Goal: Task Accomplishment & Management: Use online tool/utility

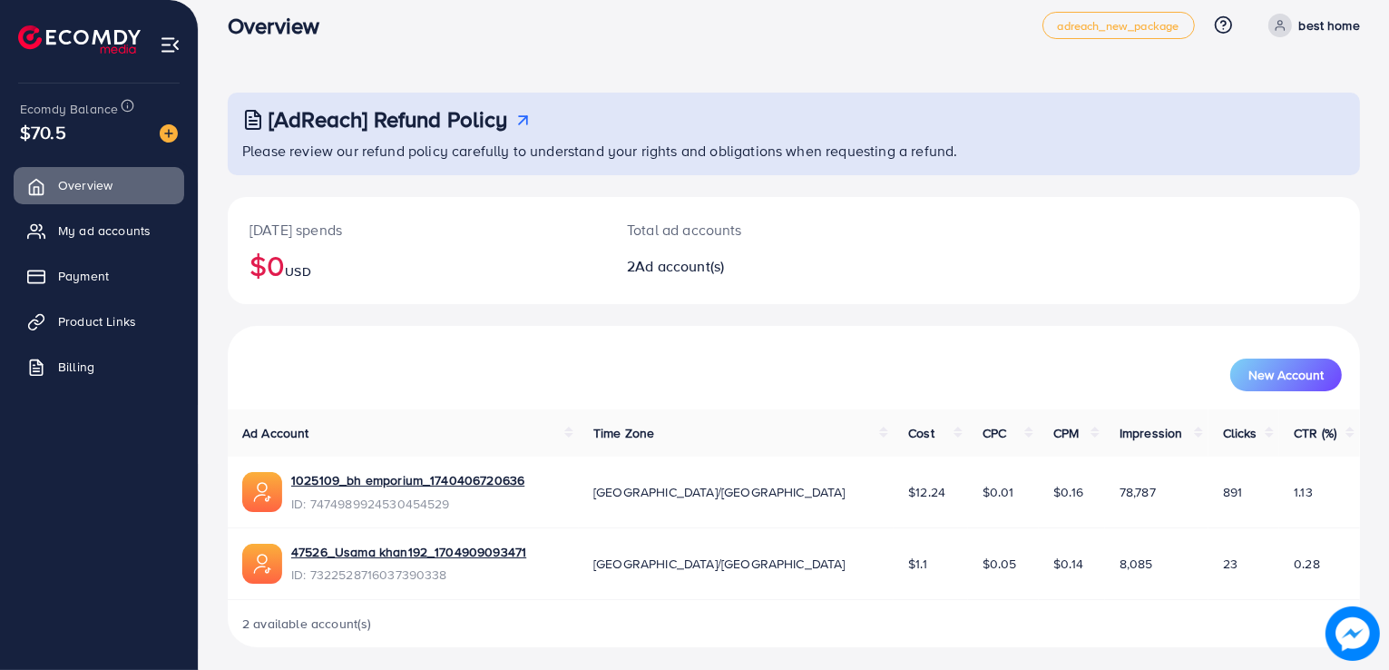
scroll to position [25, 0]
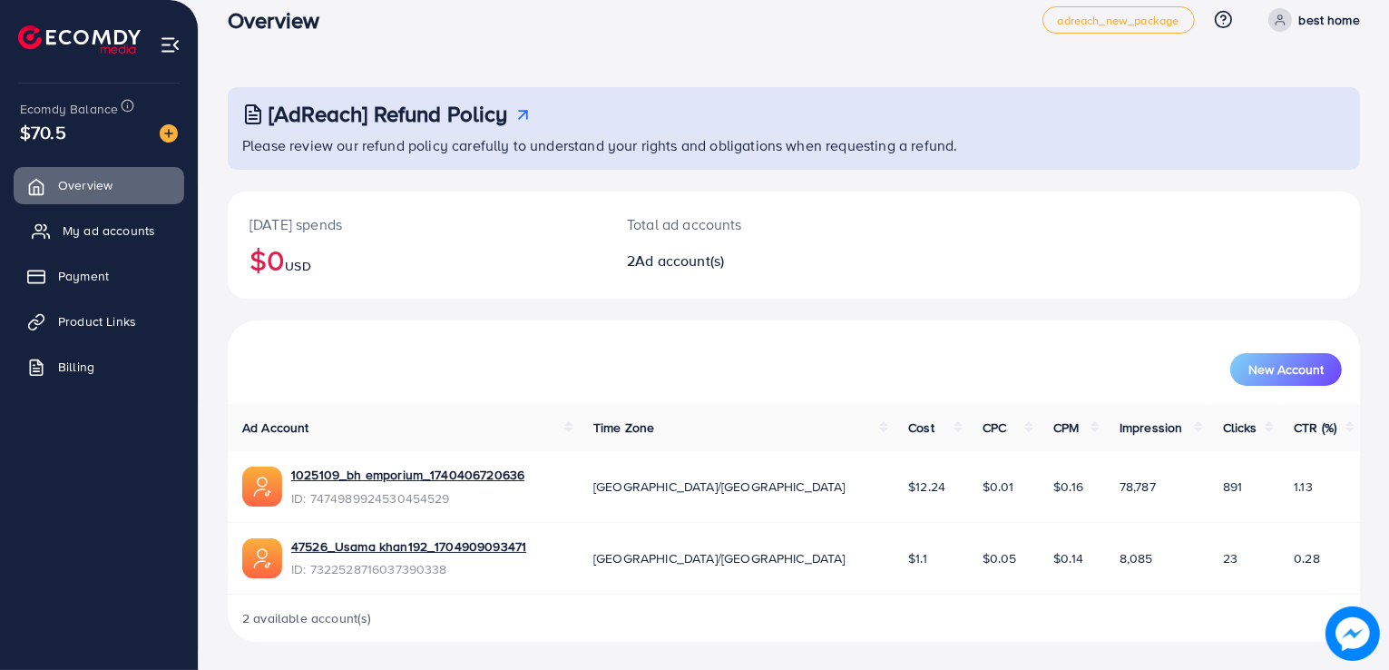
click at [88, 240] on link "My ad accounts" at bounding box center [99, 230] width 171 height 36
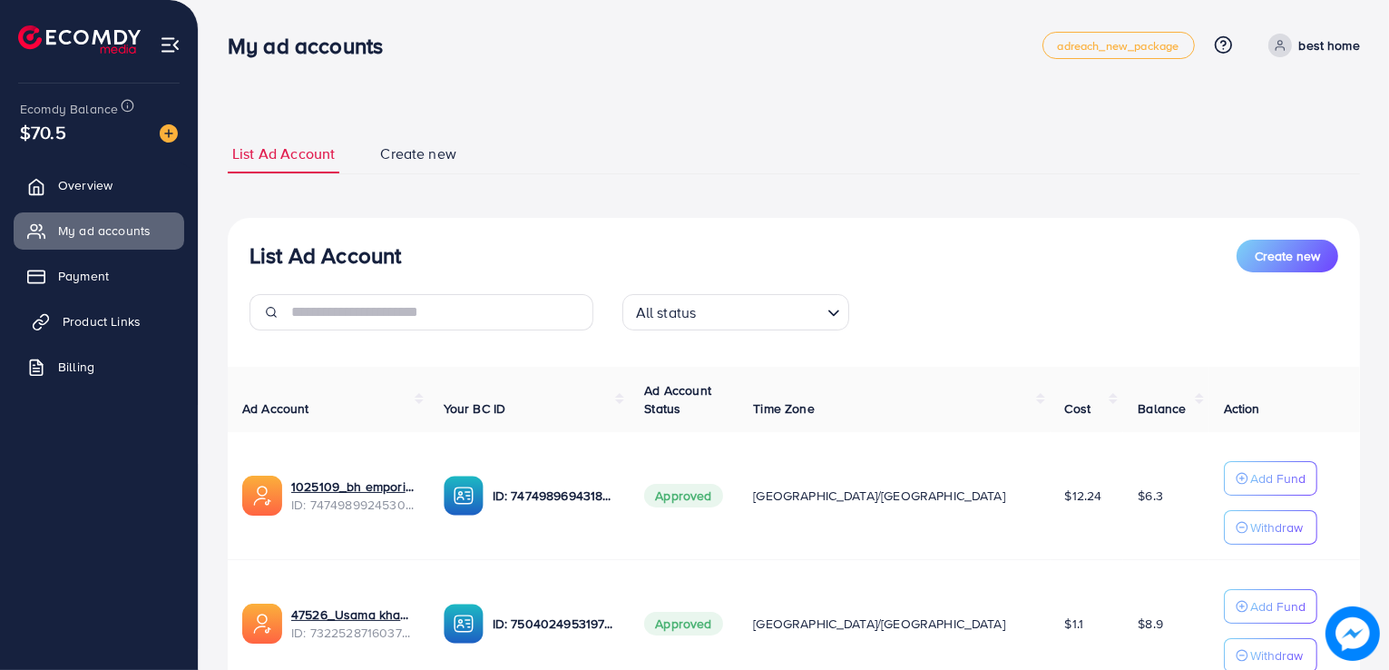
click at [94, 324] on span "Product Links" at bounding box center [102, 321] width 78 height 18
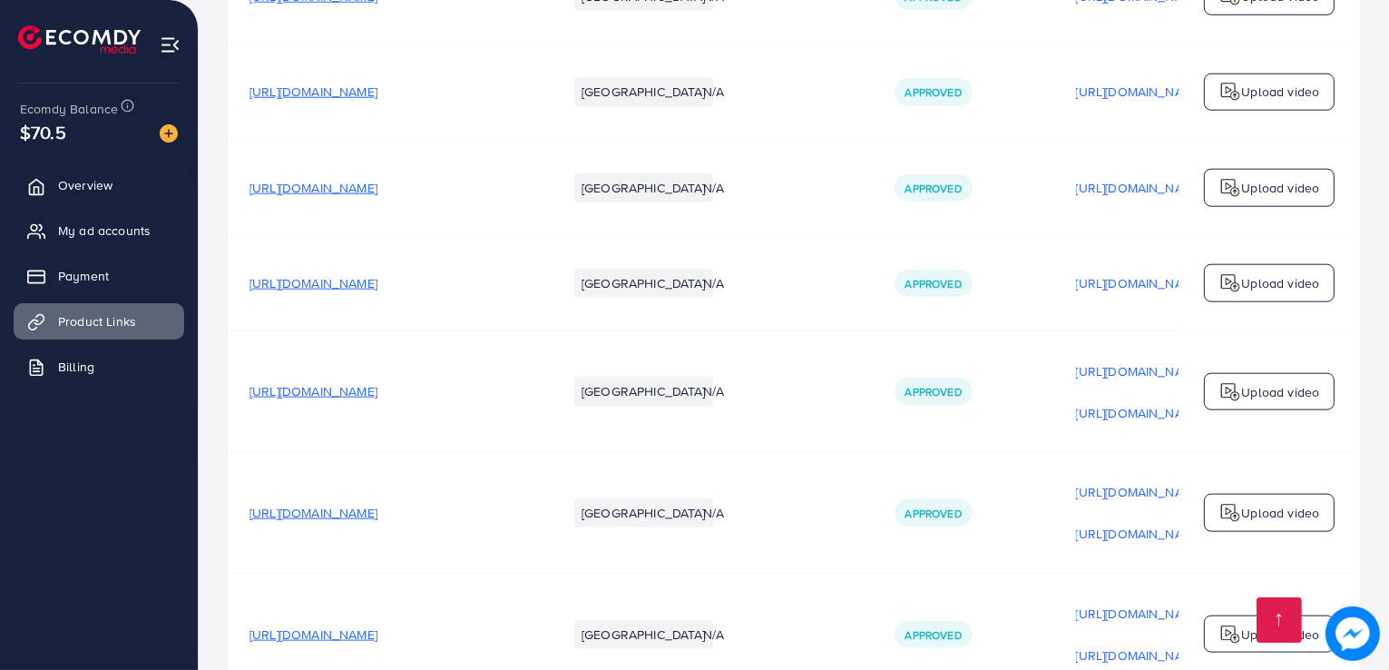
scroll to position [2248, 0]
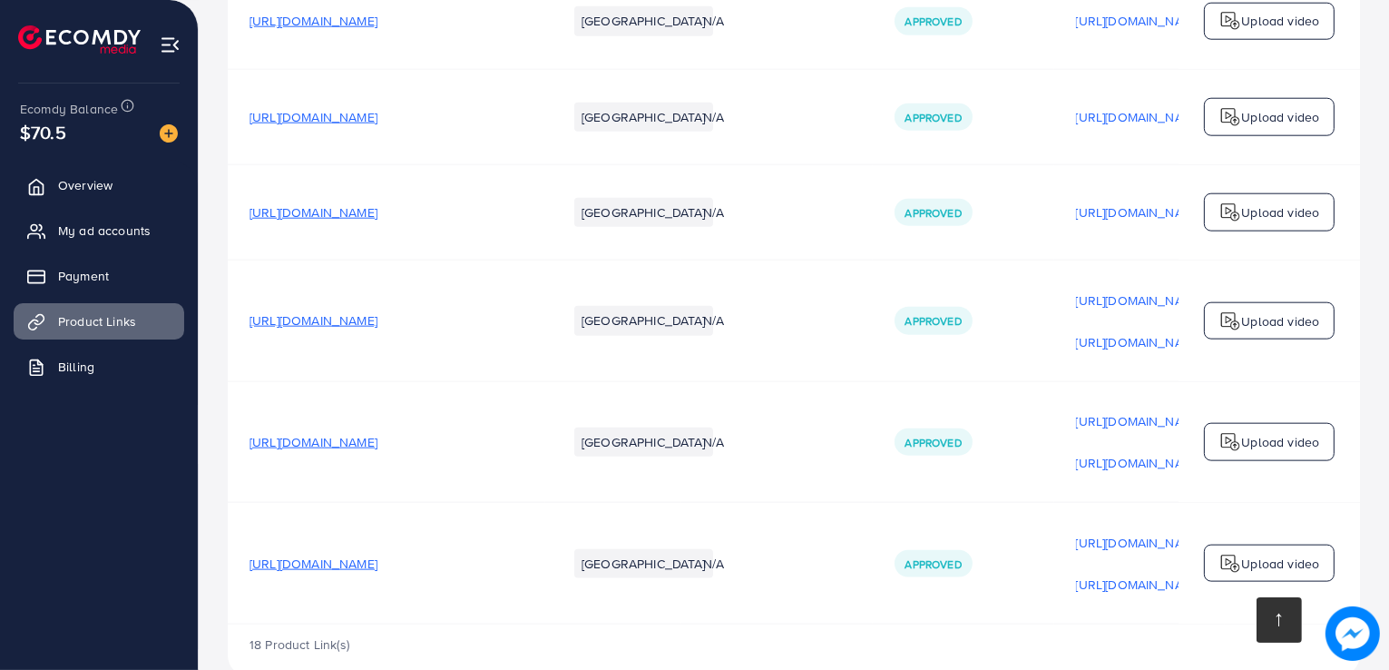
drag, startPoint x: 1037, startPoint y: 587, endPoint x: 1285, endPoint y: 600, distance: 248.0
